Goal: Task Accomplishment & Management: Use online tool/utility

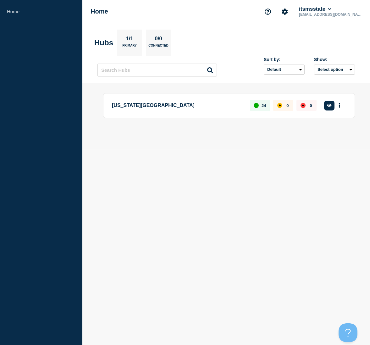
click at [64, 181] on aside "Home" at bounding box center [41, 172] width 82 height 345
click at [161, 107] on p "[US_STATE][GEOGRAPHIC_DATA]" at bounding box center [177, 106] width 131 height 12
click at [330, 106] on icon "button" at bounding box center [329, 105] width 5 height 3
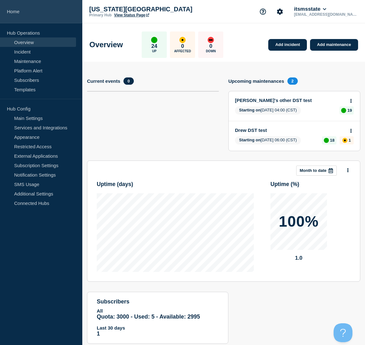
click at [15, 11] on link "Home" at bounding box center [41, 11] width 82 height 23
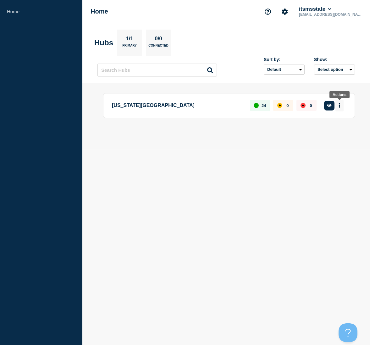
click at [339, 104] on icon "More actions" at bounding box center [339, 105] width 1 height 5
click at [103, 215] on body "Home Home itsmsstate rlw18@msstate.edu Hubs 1/1 Primary 0/0 Connected Sort by: …" at bounding box center [185, 172] width 370 height 345
click at [329, 106] on icon "button" at bounding box center [329, 105] width 5 height 3
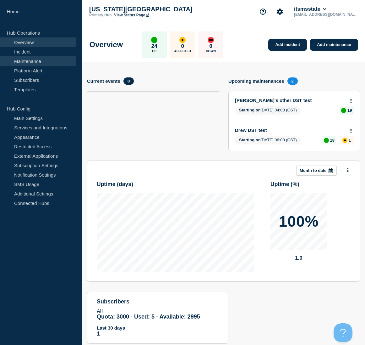
click at [27, 59] on link "Maintenance" at bounding box center [38, 60] width 76 height 9
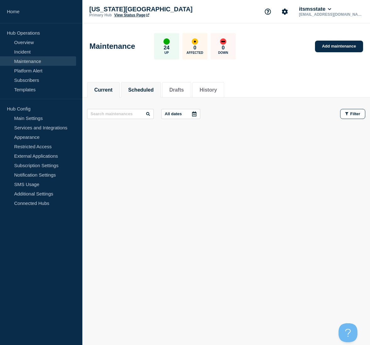
click at [145, 87] on button "Scheduled" at bounding box center [140, 90] width 25 height 6
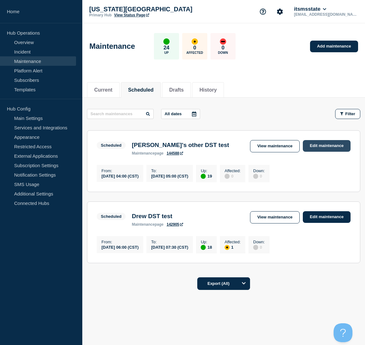
click at [323, 147] on link "Edit maintenance" at bounding box center [327, 146] width 48 height 12
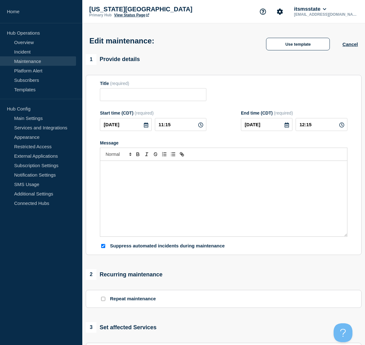
type input "[PERSON_NAME]'s other DST test"
type input "2025-11-02"
type input "04:00"
type input "2025-11-02"
type input "05:00"
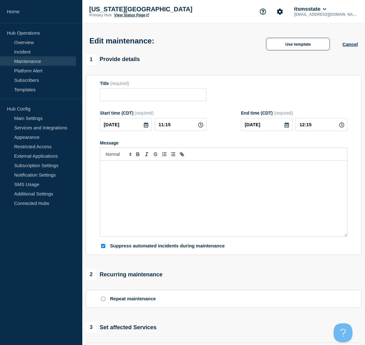
checkbox input "true"
checkbox input "false"
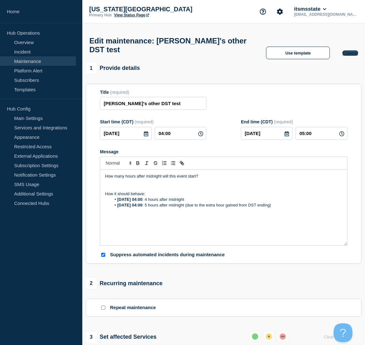
click at [352, 56] on button "Cancel" at bounding box center [350, 52] width 15 height 5
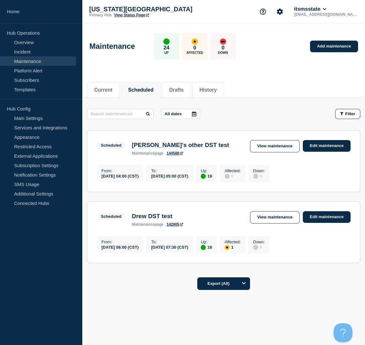
click at [26, 62] on link "Maintenance" at bounding box center [38, 60] width 76 height 9
click at [28, 68] on link "Platform Alert" at bounding box center [38, 70] width 76 height 9
click at [28, 58] on link "Maintenance" at bounding box center [38, 60] width 76 height 9
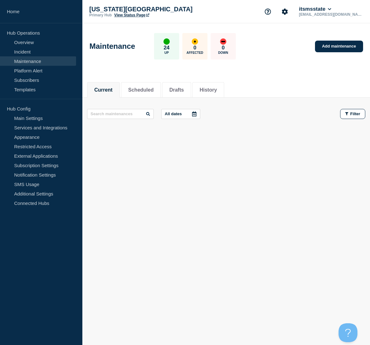
click at [26, 60] on link "Maintenance" at bounding box center [38, 60] width 76 height 9
click at [142, 92] on button "Scheduled" at bounding box center [140, 90] width 25 height 6
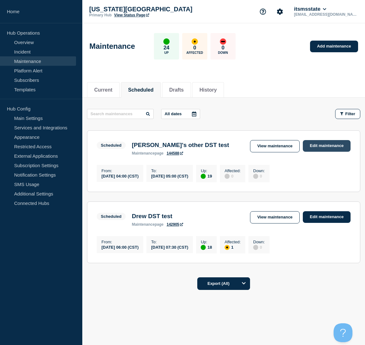
click at [336, 145] on link "Edit maintenance" at bounding box center [327, 146] width 48 height 12
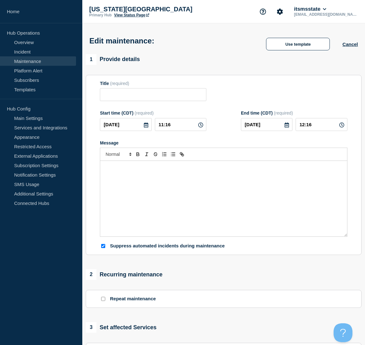
type input "[PERSON_NAME]'s other DST test"
type input "2025-11-02"
type input "04:00"
type input "2025-11-02"
type input "05:00"
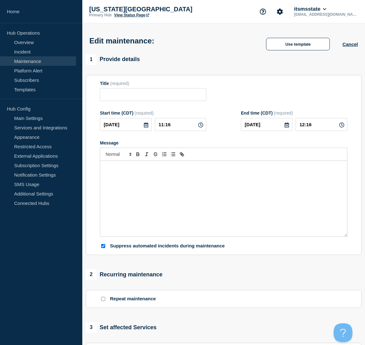
checkbox input "true"
checkbox input "false"
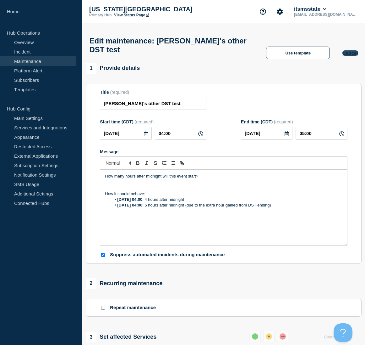
click at [351, 56] on button "Cancel" at bounding box center [350, 52] width 15 height 5
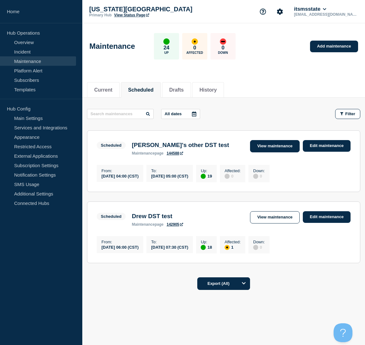
click at [275, 145] on link "View maintenance" at bounding box center [275, 146] width 50 height 12
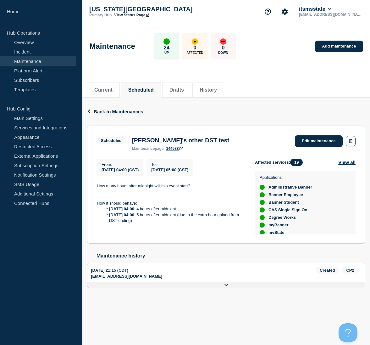
click at [151, 87] on button "Scheduled" at bounding box center [140, 90] width 25 height 6
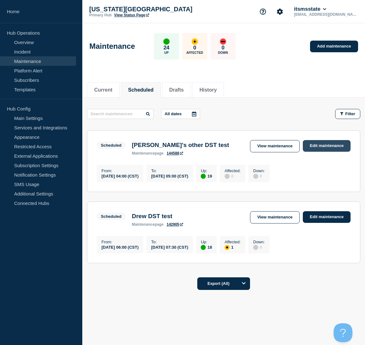
click at [332, 148] on link "Edit maintenance" at bounding box center [327, 146] width 48 height 12
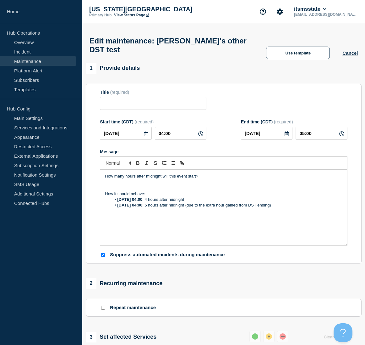
type input "[PERSON_NAME]'s other DST test"
type input "2025-11-02"
type input "04:00"
type input "2025-11-02"
type input "05:00"
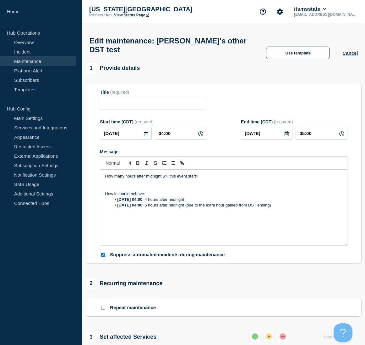
checkbox input "true"
checkbox input "false"
click at [354, 56] on button "Cancel" at bounding box center [350, 52] width 15 height 5
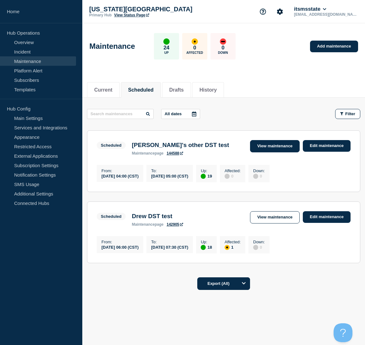
click at [286, 147] on link "View maintenance" at bounding box center [275, 146] width 50 height 12
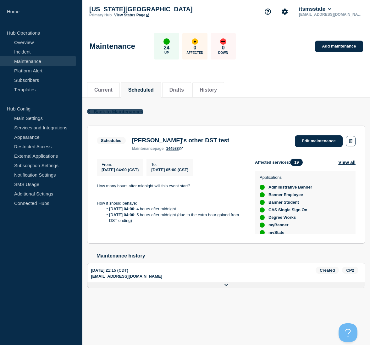
click at [127, 113] on span "Back to Maintenances" at bounding box center [119, 111] width 50 height 5
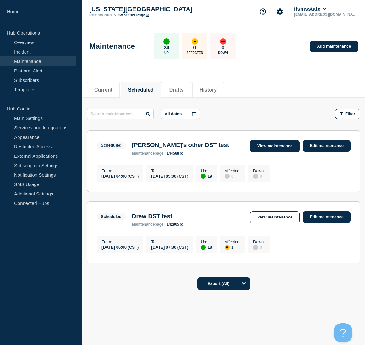
click at [290, 147] on link "View maintenance" at bounding box center [275, 146] width 50 height 12
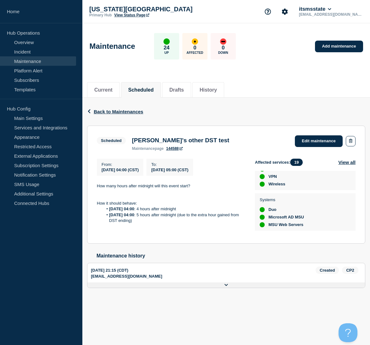
scroll to position [164, 0]
click at [114, 112] on span "Back to Maintenances" at bounding box center [119, 111] width 50 height 5
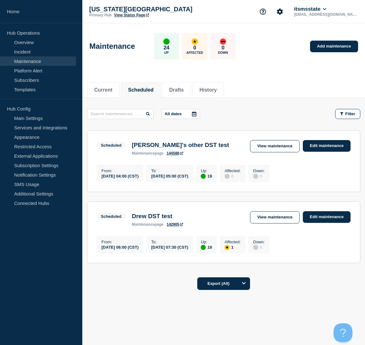
click at [3, 319] on aside "Home Hub Operations Overview Incident Maintenance Platform Alert Subscribers Te…" at bounding box center [41, 172] width 82 height 345
click at [101, 90] on button "Current" at bounding box center [103, 90] width 18 height 6
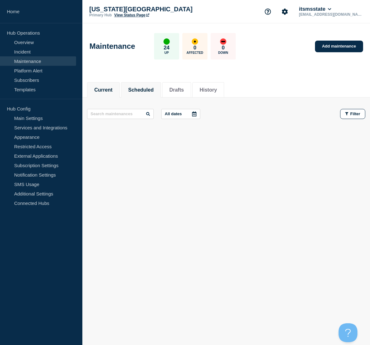
click at [143, 84] on li "Scheduled" at bounding box center [141, 89] width 40 height 15
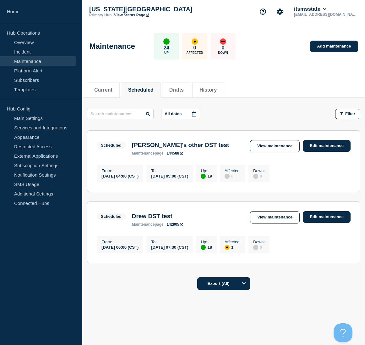
click at [50, 318] on aside "Home Hub Operations Overview Incident Maintenance Platform Alert Subscribers Te…" at bounding box center [41, 172] width 82 height 345
click at [330, 145] on link "Edit maintenance" at bounding box center [327, 146] width 48 height 12
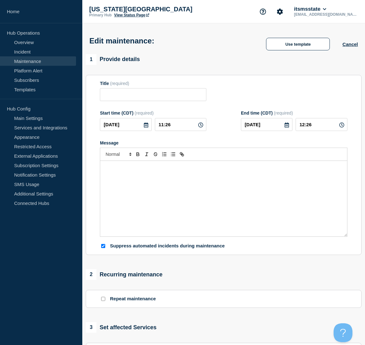
type input "[PERSON_NAME]'s other DST test"
type input "2025-11-02"
type input "04:00"
type input "2025-11-02"
type input "05:00"
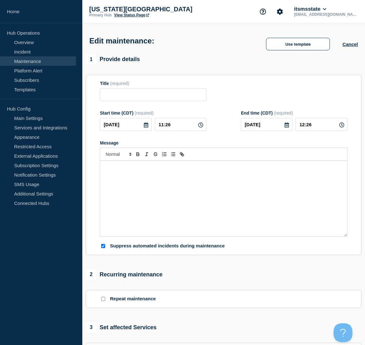
checkbox input "true"
checkbox input "false"
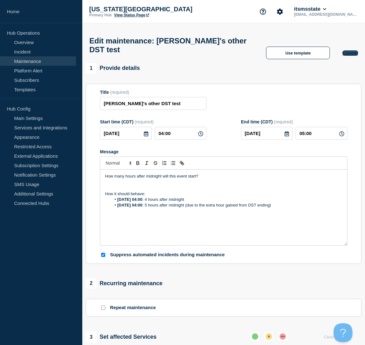
click at [354, 56] on button "Cancel" at bounding box center [350, 52] width 15 height 5
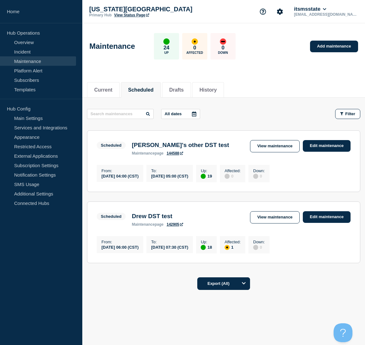
click at [269, 149] on link "View maintenance" at bounding box center [275, 146] width 50 height 12
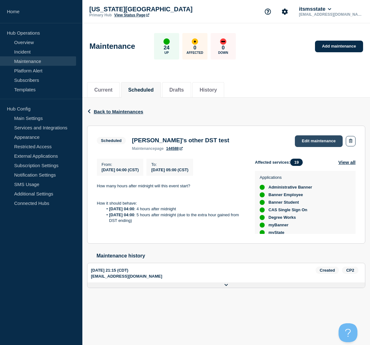
click at [317, 138] on link "Edit maintenance" at bounding box center [319, 141] width 48 height 12
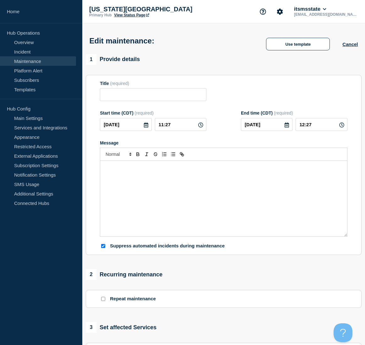
type input "[PERSON_NAME]'s other DST test"
type input "2025-11-02"
type input "04:00"
type input "2025-11-02"
type input "05:00"
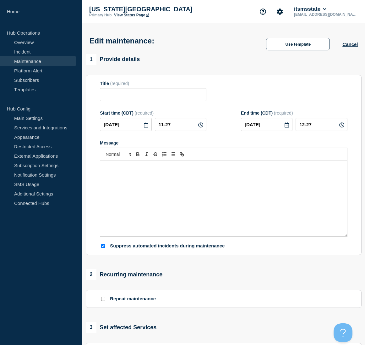
checkbox input "true"
checkbox input "false"
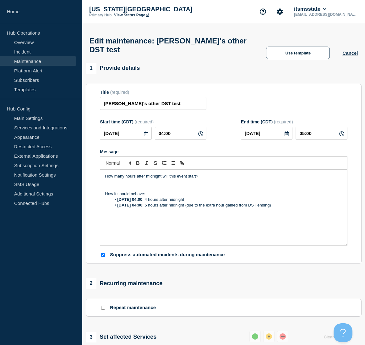
click at [34, 61] on link "Maintenance" at bounding box center [38, 60] width 76 height 9
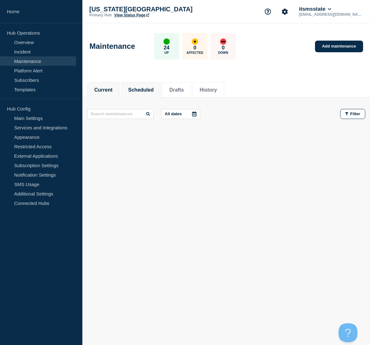
click at [144, 88] on button "Scheduled" at bounding box center [140, 90] width 25 height 6
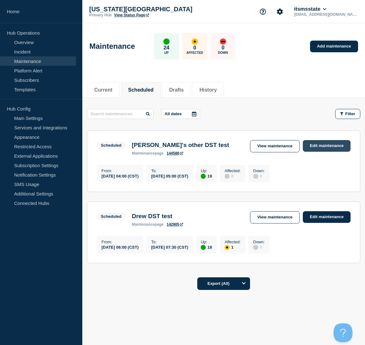
click at [329, 146] on link "Edit maintenance" at bounding box center [327, 146] width 48 height 12
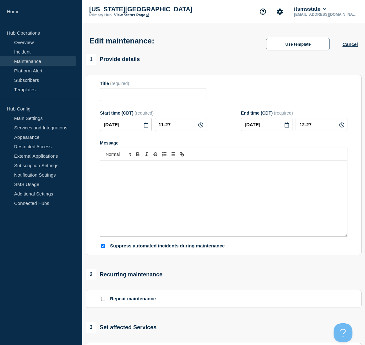
type input "[PERSON_NAME]'s other DST test"
type input "2025-11-02"
type input "04:00"
type input "2025-11-02"
type input "05:00"
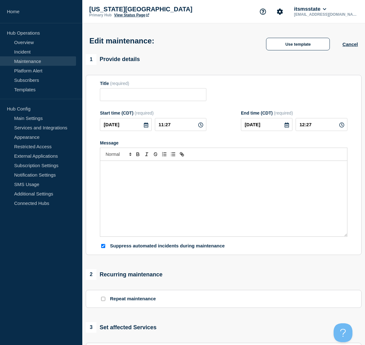
checkbox input "true"
checkbox input "false"
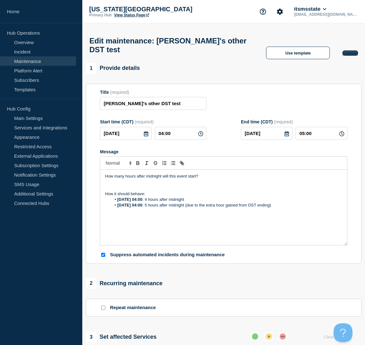
click at [354, 56] on button "Cancel" at bounding box center [350, 52] width 15 height 5
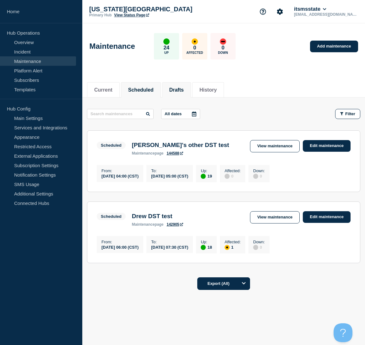
click at [184, 87] on button "Drafts" at bounding box center [177, 90] width 14 height 6
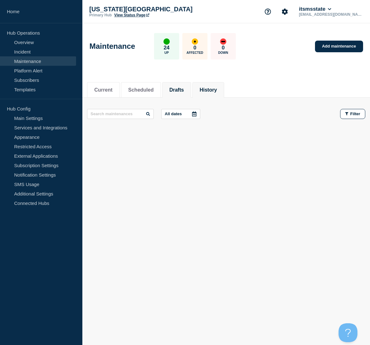
click at [214, 91] on button "History" at bounding box center [208, 90] width 17 height 6
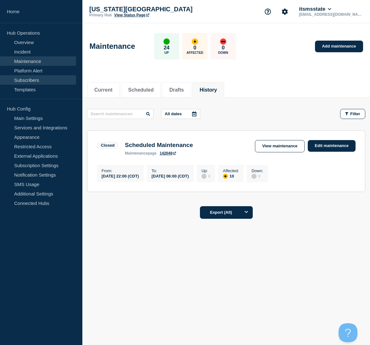
click at [42, 75] on link "Subscribers" at bounding box center [38, 79] width 76 height 9
click at [40, 71] on link "Platform Alert" at bounding box center [38, 70] width 76 height 9
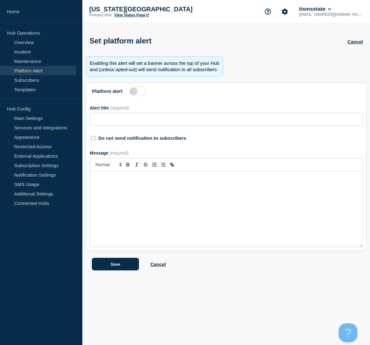
click at [138, 92] on label at bounding box center [137, 90] width 17 height 9
click at [0, 0] on input "Platform alert" at bounding box center [0, 0] width 0 height 0
click at [110, 120] on input "Alert title" at bounding box center [226, 119] width 273 height 13
type input "This is a TEST Alert (rlw18)"
click at [94, 139] on input "Do not send notification to subscribers" at bounding box center [93, 138] width 4 height 4
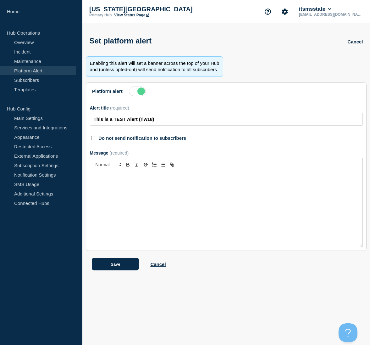
checkbox input "true"
click at [117, 183] on div "Message" at bounding box center [226, 208] width 272 height 75
click at [112, 267] on button "Save" at bounding box center [115, 264] width 47 height 13
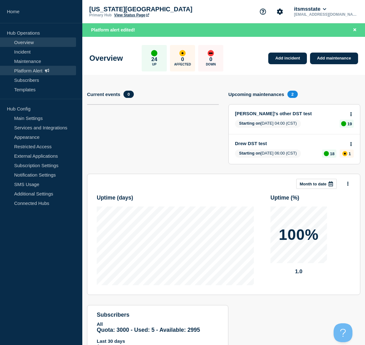
click at [27, 72] on link "Platform Alert" at bounding box center [38, 70] width 76 height 9
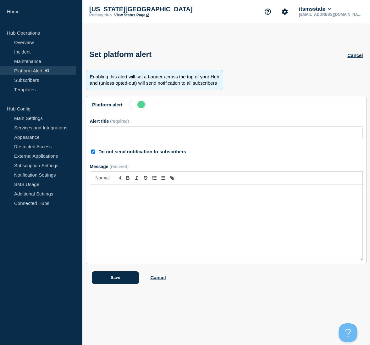
type input "This is a TEST Alert (rlw18)"
checkbox input "true"
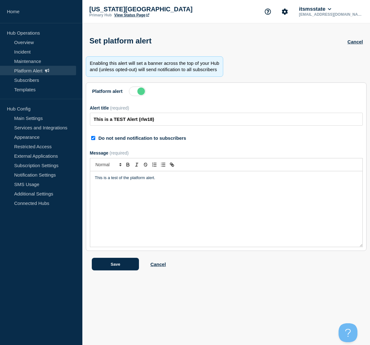
click at [134, 92] on label at bounding box center [137, 90] width 17 height 9
click at [0, 0] on input "Platform alert" at bounding box center [0, 0] width 0 height 0
click at [114, 263] on button "Save" at bounding box center [115, 264] width 47 height 13
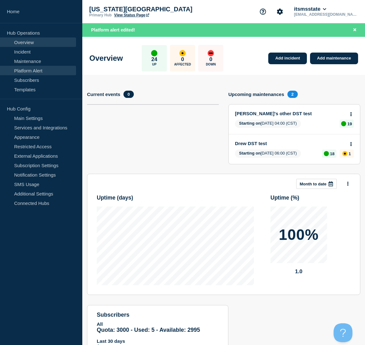
click at [32, 70] on link "Platform Alert" at bounding box center [38, 70] width 76 height 9
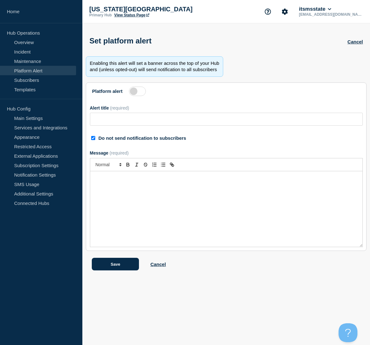
type input "This is a TEST Alert (rlw18)"
checkbox input "true"
click at [26, 69] on link "Platform Alert" at bounding box center [38, 70] width 76 height 9
